Goal: Task Accomplishment & Management: Use online tool/utility

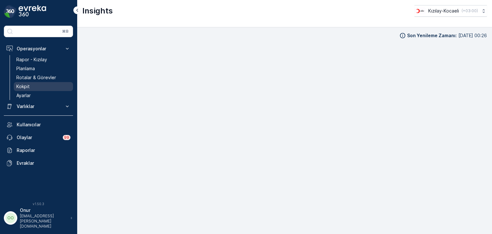
click at [31, 84] on link "Kokpit" at bounding box center [43, 86] width 59 height 9
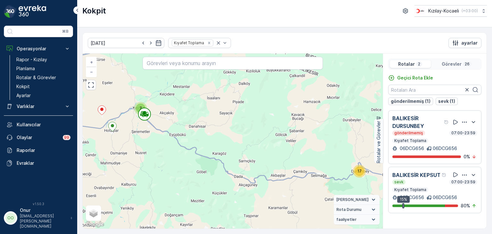
click at [464, 174] on icon "button" at bounding box center [465, 175] width 6 height 6
click at [463, 182] on span "Daha fazla ayrıntı görün" at bounding box center [458, 183] width 51 height 6
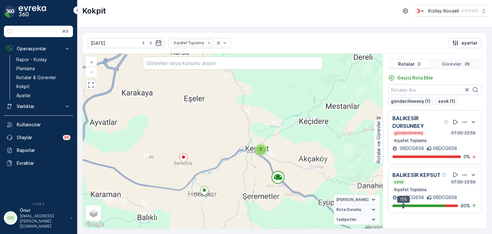
drag, startPoint x: 133, startPoint y: 126, endPoint x: 313, endPoint y: 219, distance: 202.0
click at [313, 219] on div "17 2 4 11 7 + − Uydu Yol haritası Arazi Karışık Leaflet Klavye kısayolları Hari…" at bounding box center [233, 141] width 300 height 175
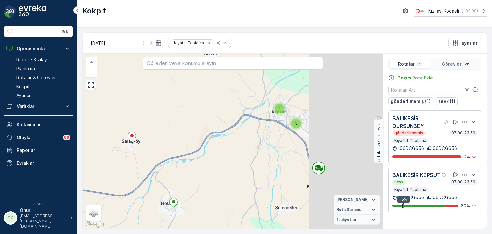
drag, startPoint x: 305, startPoint y: 187, endPoint x: 168, endPoint y: 117, distance: 154.0
click at [168, 117] on div "2 4 2 8 4 3 + − Uydu Yol haritası Arazi Karışık Leaflet Klavye kısayolları Hari…" at bounding box center [233, 141] width 300 height 175
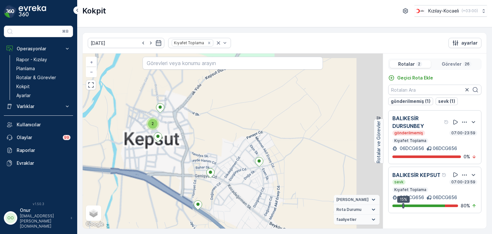
drag, startPoint x: 225, startPoint y: 110, endPoint x: 196, endPoint y: 171, distance: 67.5
click at [196, 171] on div "2 2 2 + − Uydu Yol haritası Arazi Karışık Leaflet Klavye kısayolları Harita Ver…" at bounding box center [233, 141] width 300 height 175
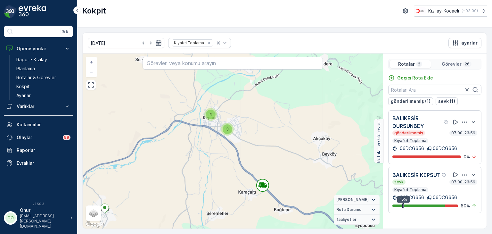
drag, startPoint x: 178, startPoint y: 167, endPoint x: 234, endPoint y: 157, distance: 56.7
click at [234, 157] on div "2 4 2 8 4 3 + − Uydu Yol haritası Arazi Karışık Leaflet Klavye kısayolları Hari…" at bounding box center [233, 141] width 300 height 175
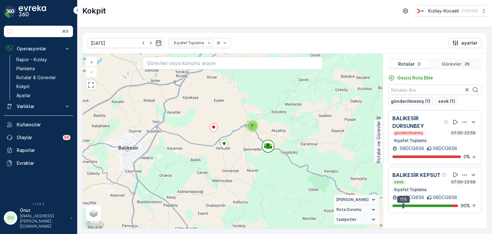
click at [467, 172] on icon "button" at bounding box center [465, 175] width 6 height 6
click at [462, 182] on span "Daha fazla ayrıntı görün" at bounding box center [458, 183] width 51 height 6
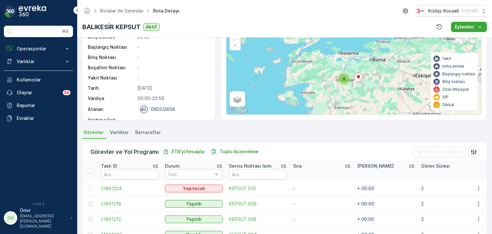
scroll to position [128, 0]
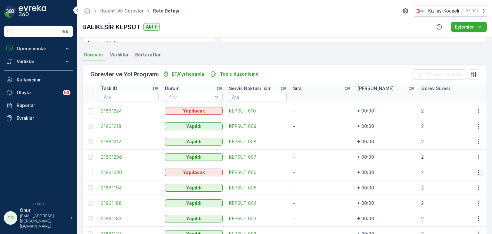
click at [479, 175] on button "button" at bounding box center [479, 173] width 12 height 8
click at [467, 182] on span "Daha fazla ayrıntı görün" at bounding box center [464, 182] width 51 height 6
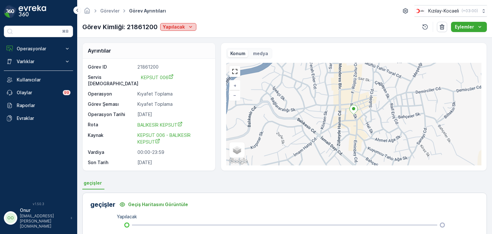
click at [184, 24] on div "Yapılacak" at bounding box center [178, 27] width 31 height 6
click at [171, 39] on span "Yapıldı" at bounding box center [171, 36] width 14 height 6
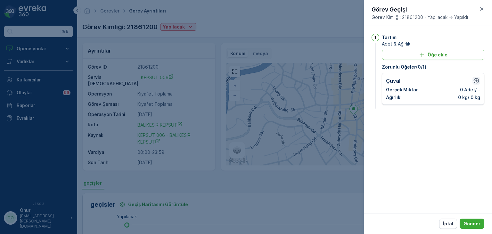
click at [476, 82] on icon "button" at bounding box center [476, 81] width 6 height 6
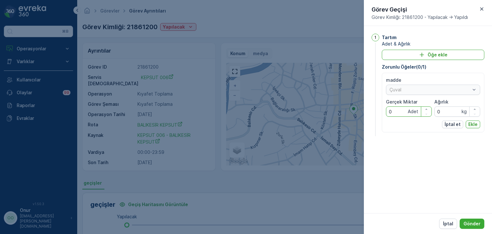
drag, startPoint x: 400, startPoint y: 111, endPoint x: 365, endPoint y: 114, distance: 34.7
click at [365, 114] on div "1 Tartım Adet & Ağırlık Öğe ekle Zorunlu Öğeler ( 0 / 1 ) madde Çuval Gerçek Mi…" at bounding box center [428, 119] width 128 height 187
type Miktar "3"
drag, startPoint x: 447, startPoint y: 110, endPoint x: 419, endPoint y: 110, distance: 28.5
click at [419, 110] on div "madde Çuval Gerçek Miktar 3 Adet Ağırlık 0 kg" at bounding box center [433, 97] width 94 height 40
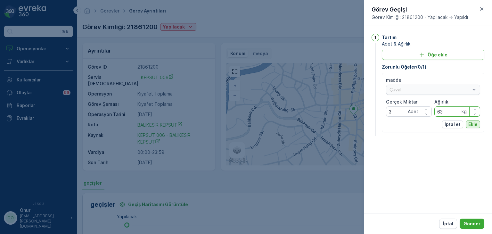
type input "63"
drag, startPoint x: 474, startPoint y: 123, endPoint x: 474, endPoint y: 127, distance: 3.9
click at [474, 123] on p "Ekle" at bounding box center [473, 124] width 9 height 6
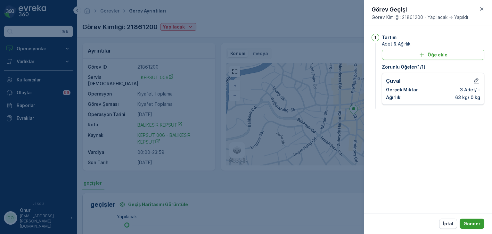
click at [471, 225] on p "Gönder" at bounding box center [472, 224] width 17 height 6
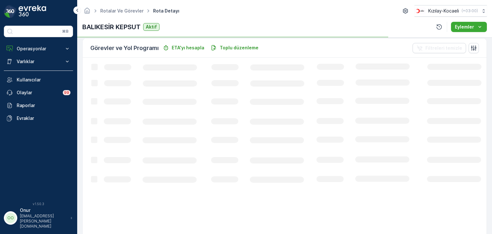
scroll to position [160, 0]
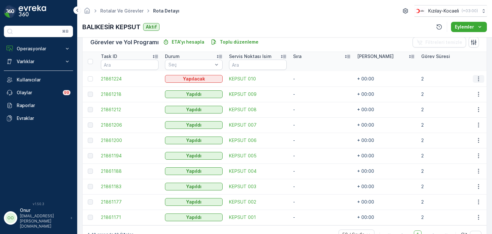
click at [476, 79] on icon "button" at bounding box center [479, 79] width 6 height 6
click at [464, 88] on span "Daha fazla ayrıntı görün" at bounding box center [464, 88] width 51 height 6
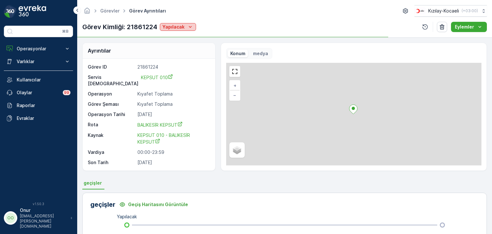
click at [187, 25] on icon "Yapılacak" at bounding box center [190, 27] width 6 height 6
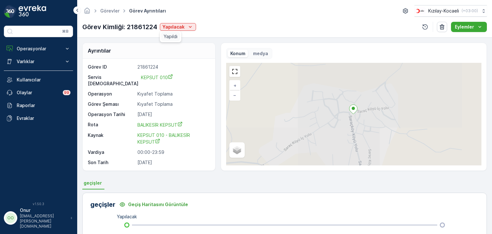
click at [171, 35] on span "Yapıldı" at bounding box center [171, 36] width 14 height 6
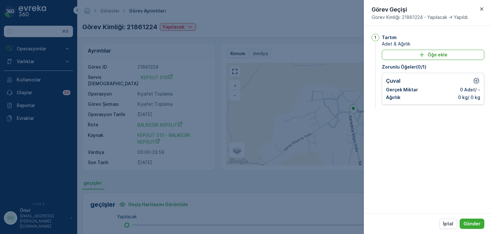
click at [477, 81] on icon "button" at bounding box center [476, 80] width 5 height 5
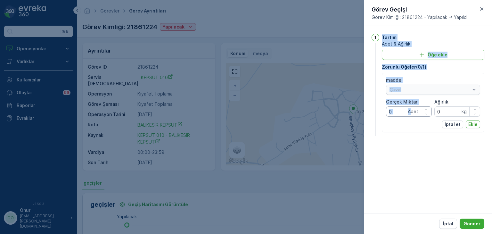
drag, startPoint x: 410, startPoint y: 111, endPoint x: 368, endPoint y: 111, distance: 42.0
click at [368, 111] on div "1 Tartım Adet & Ağırlık Öğe ekle Zorunlu Öğeler ( 0 / 1 ) madde Çuval Gerçek Mi…" at bounding box center [428, 119] width 128 height 187
click at [404, 111] on Miktar "0" at bounding box center [409, 111] width 46 height 10
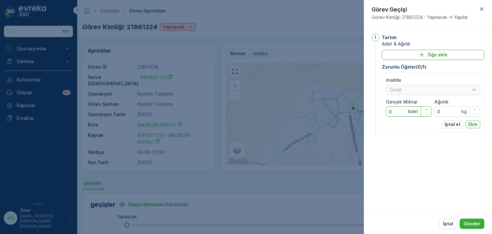
drag, startPoint x: 400, startPoint y: 112, endPoint x: 363, endPoint y: 110, distance: 36.9
click at [363, 110] on div "Görevler Görev Ayrıntıları Kızılay-Kocaeli ( +03:00 ) Görev Kimliği: 21861224 Y…" at bounding box center [284, 117] width 415 height 234
type Miktar "2"
drag, startPoint x: 428, startPoint y: 113, endPoint x: 416, endPoint y: 113, distance: 11.2
click at [416, 113] on div "madde Çuval Gerçek Miktar 2 Adet Ağırlık 0 kg" at bounding box center [433, 97] width 94 height 40
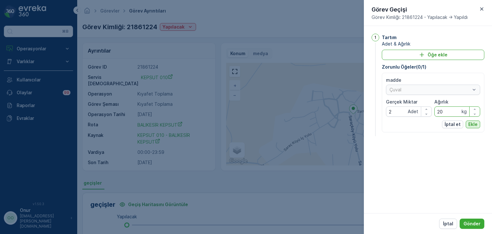
type input "20"
click at [475, 126] on p "Ekle" at bounding box center [473, 124] width 9 height 6
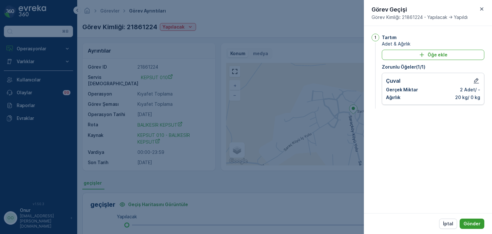
click at [476, 222] on p "Gönder" at bounding box center [472, 224] width 17 height 6
